Goal: Find contact information

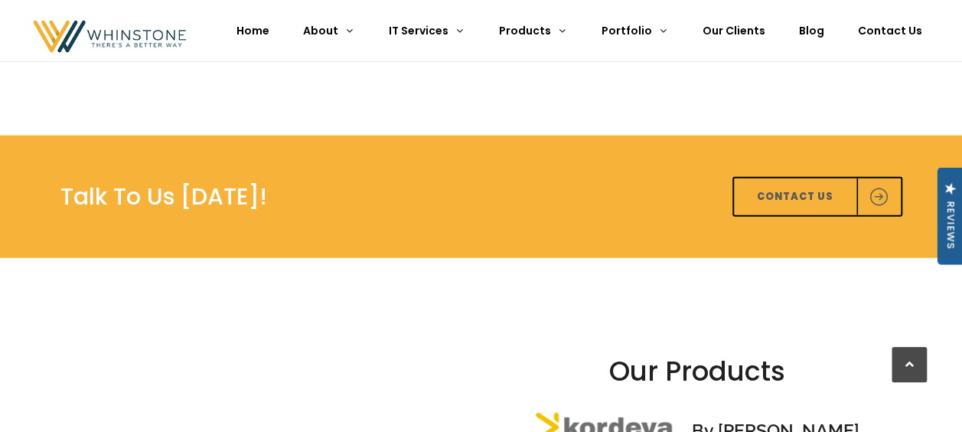
scroll to position [1729, 0]
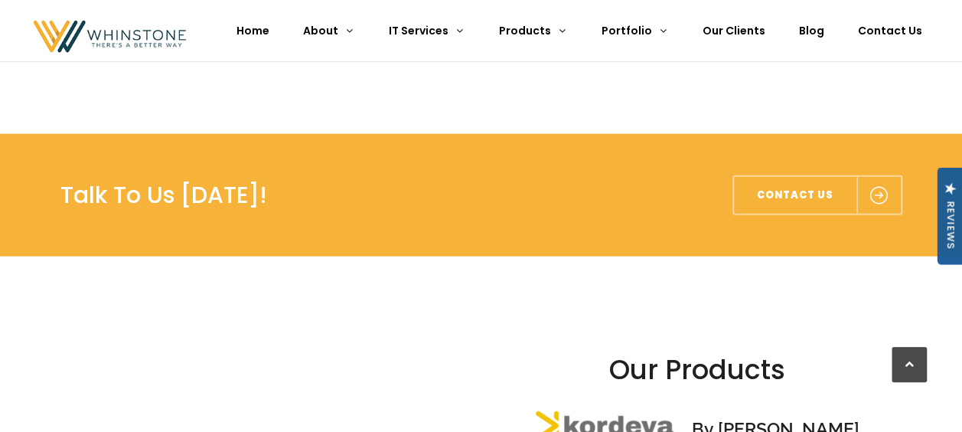
click at [770, 177] on span "Contact Us" at bounding box center [795, 195] width 122 height 37
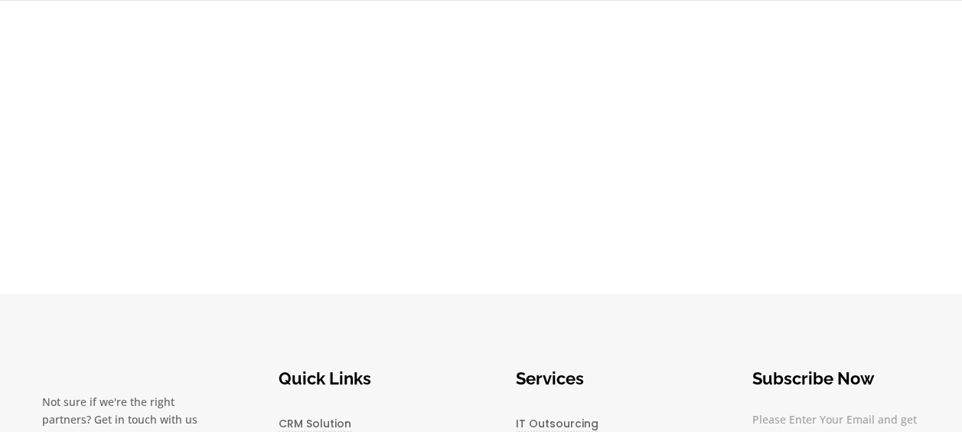
scroll to position [1068, 0]
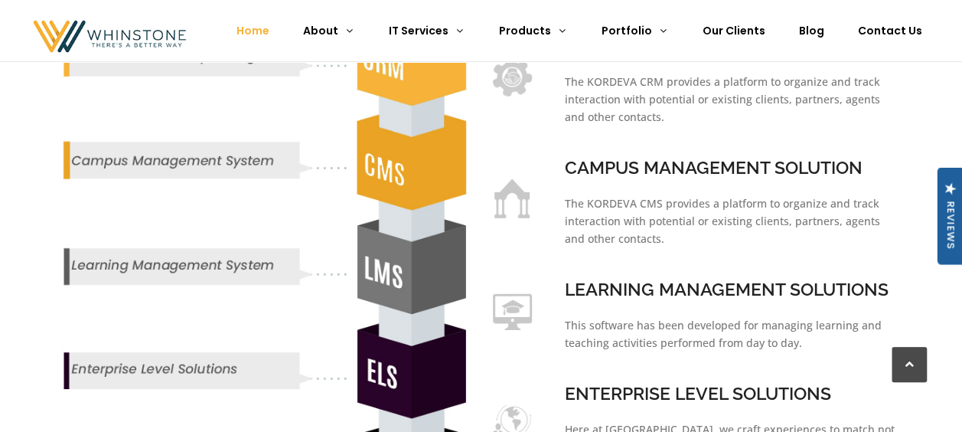
scroll to position [1729, 0]
